Goal: Find specific page/section: Find specific page/section

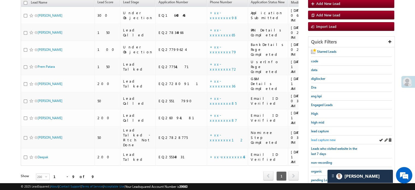
scroll to position [2713, 0]
click at [323, 138] on span "lead capture new" at bounding box center [323, 140] width 25 height 4
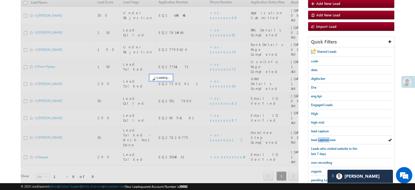
click at [323, 138] on span "lead capture new" at bounding box center [323, 140] width 25 height 4
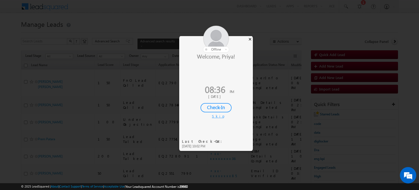
click at [248, 39] on div "×" at bounding box center [250, 39] width 6 height 6
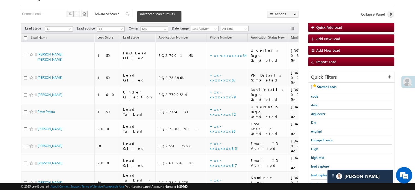
click at [321, 175] on span "lead capture new" at bounding box center [323, 175] width 25 height 4
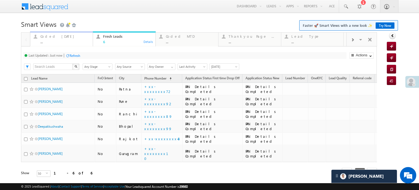
click at [57, 41] on div "..." at bounding box center [64, 42] width 49 height 4
